Goal: Task Accomplishment & Management: Complete application form

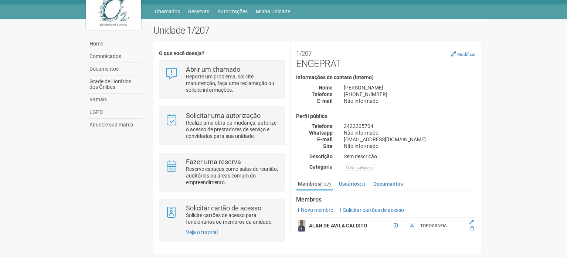
scroll to position [117, 0]
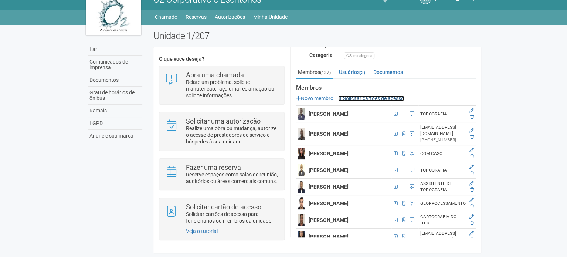
click at [394, 95] on font "Solicitar cartões de acesso" at bounding box center [373, 98] width 61 height 6
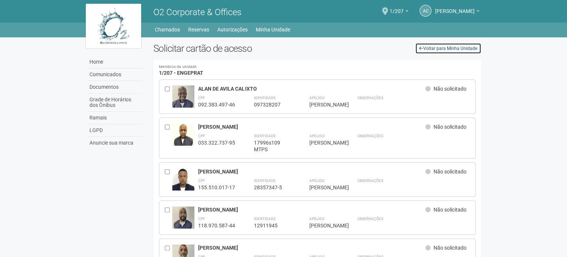
click at [418, 49] on link "Voltar para Minha Unidade" at bounding box center [448, 48] width 66 height 11
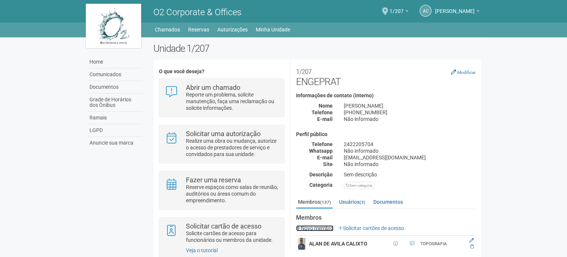
click at [319, 227] on link "Novo membro" at bounding box center [314, 228] width 37 height 6
click at [305, 225] on link "Novo membro" at bounding box center [314, 228] width 37 height 6
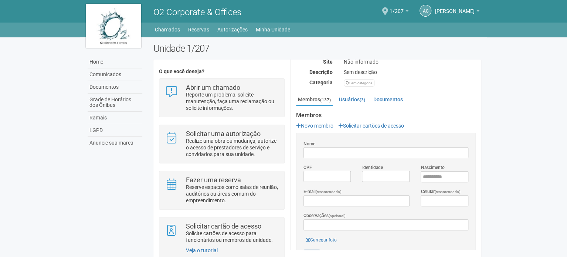
click at [337, 146] on div "Nome" at bounding box center [386, 149] width 176 height 18
click at [336, 151] on input "Nome" at bounding box center [385, 152] width 165 height 11
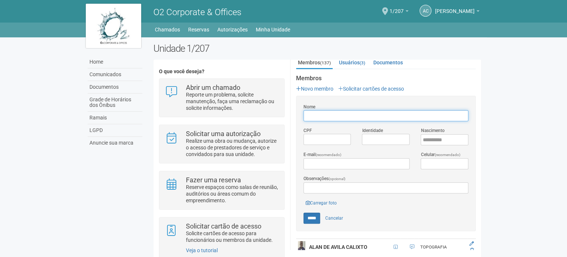
scroll to position [176, 0]
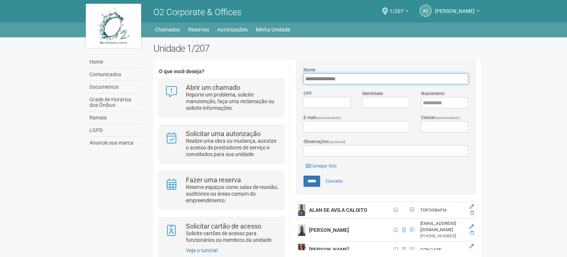
type input "**********"
